Goal: Information Seeking & Learning: Learn about a topic

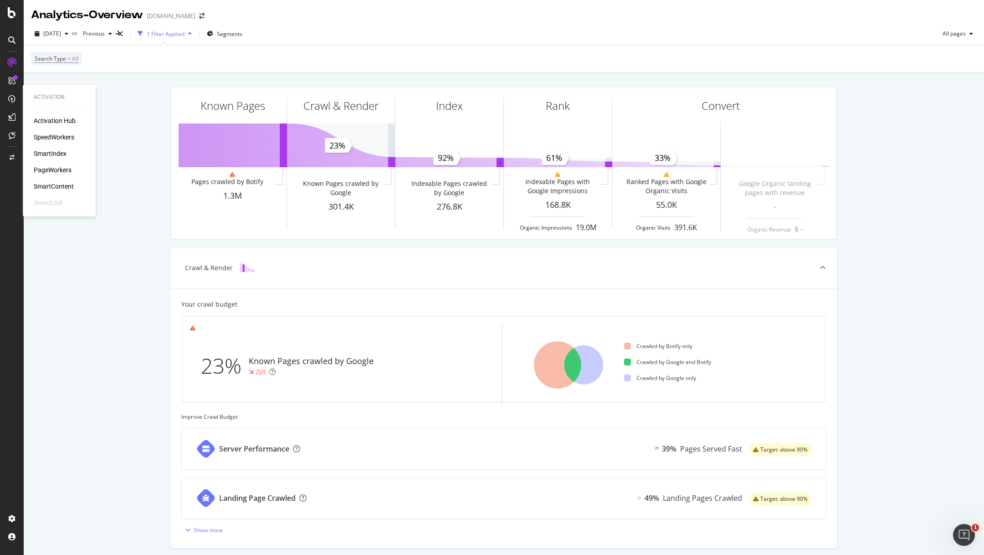
click at [62, 168] on div "PageWorkers" at bounding box center [53, 169] width 38 height 9
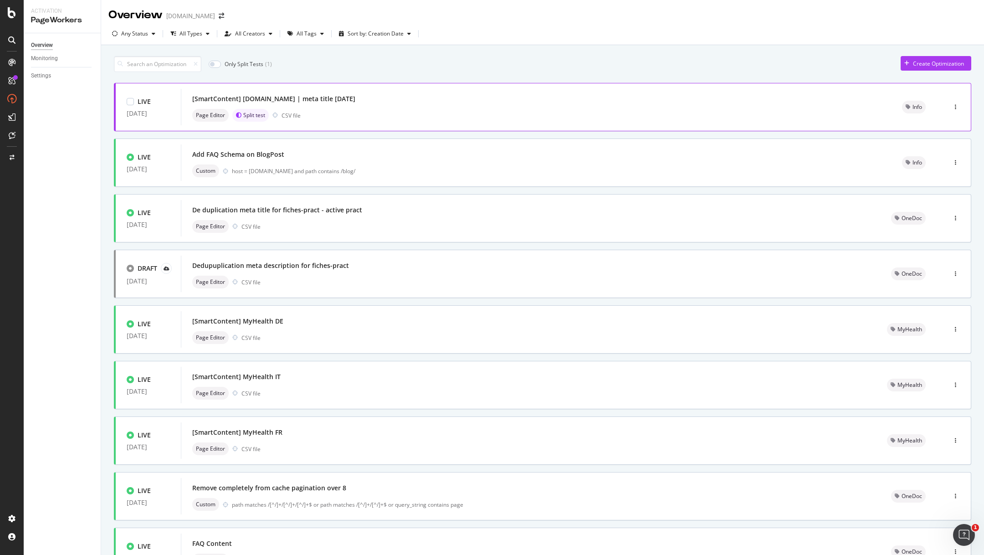
click at [353, 95] on div "[SmartContent] [DOMAIN_NAME] | meta title [DATE]" at bounding box center [273, 98] width 163 height 9
